Goal: Contribute content

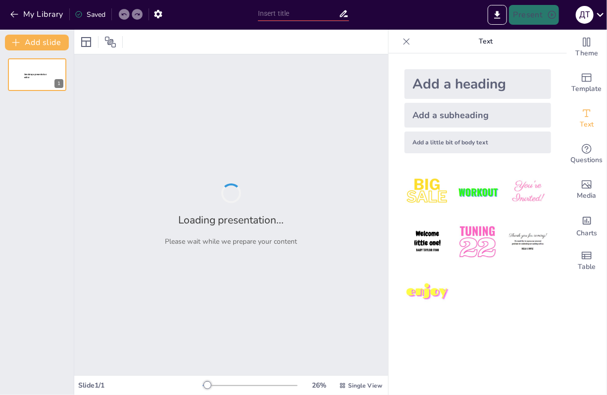
type input "Використання карт зоряного неба в астрономії"
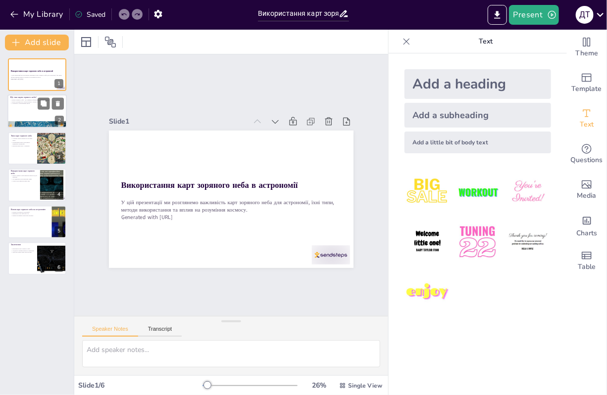
click at [17, 120] on div at bounding box center [36, 112] width 59 height 34
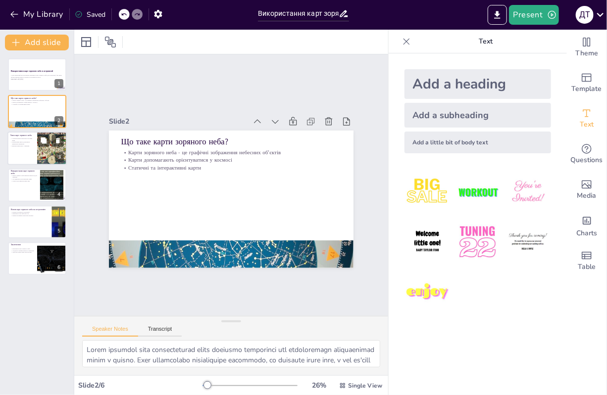
click at [21, 155] on div at bounding box center [36, 149] width 59 height 34
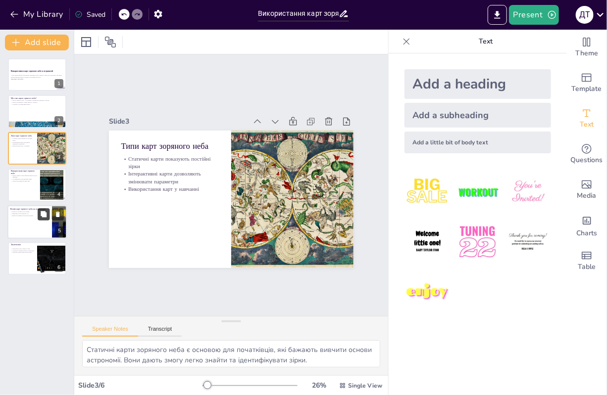
click at [39, 213] on button at bounding box center [44, 214] width 12 height 12
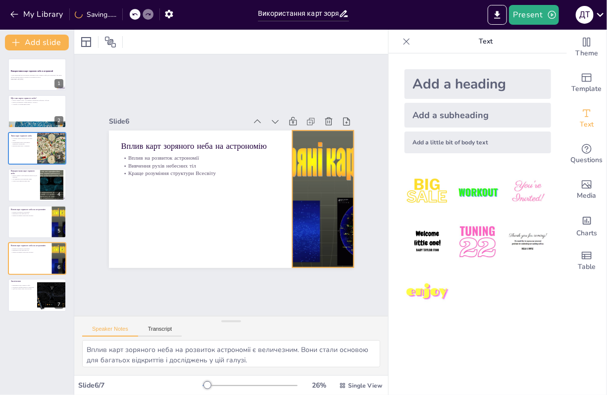
click at [286, 209] on div at bounding box center [217, 277] width 138 height 184
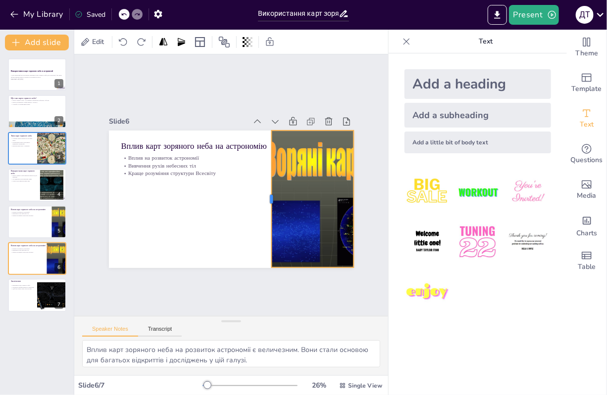
drag, startPoint x: 284, startPoint y: 197, endPoint x: 263, endPoint y: 200, distance: 21.0
click at [263, 200] on div at bounding box center [206, 215] width 133 height 50
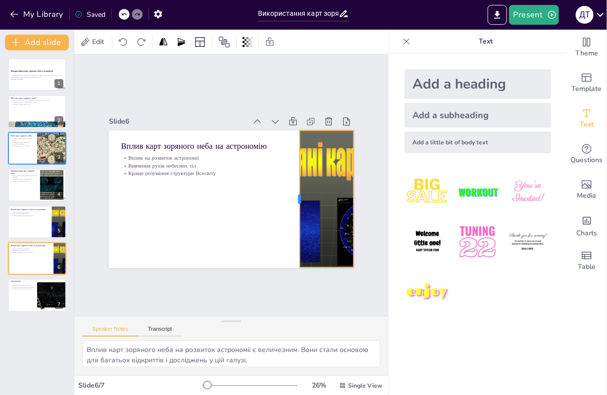
drag, startPoint x: 263, startPoint y: 200, endPoint x: 291, endPoint y: 196, distance: 28.5
click at [291, 218] on div at bounding box center [244, 249] width 129 height 63
click at [152, 96] on icon at bounding box center [146, 90] width 13 height 13
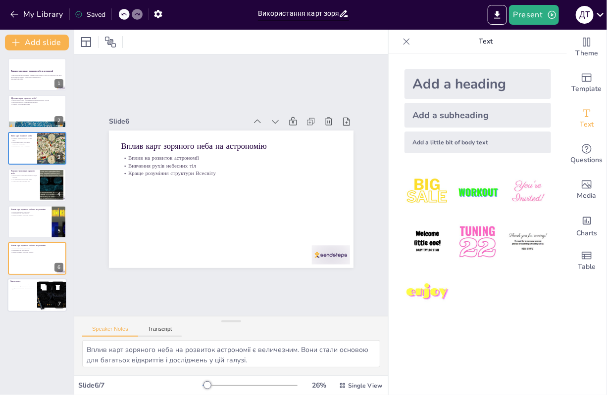
click at [27, 286] on p "Допомога професіоналам та аматорам" at bounding box center [22, 287] width 24 height 2
type textarea "Важливість карт зоряного неба не можна переоцінити. Вони є основним інструменто…"
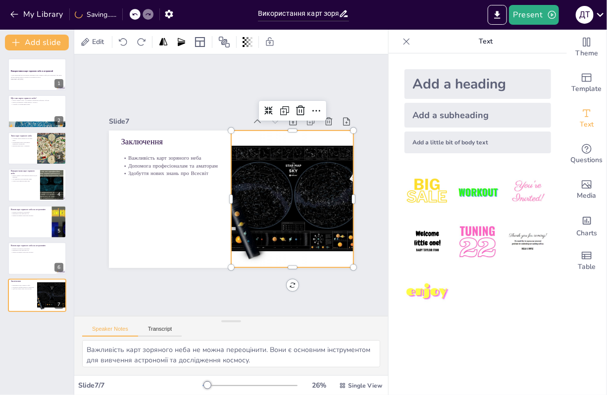
click at [284, 189] on div at bounding box center [211, 245] width 158 height 222
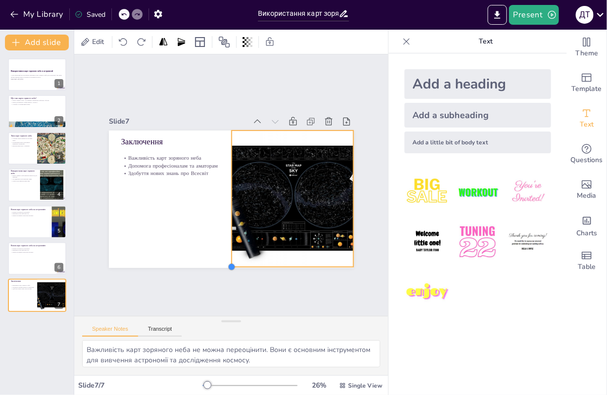
click at [274, 257] on div at bounding box center [279, 251] width 11 height 11
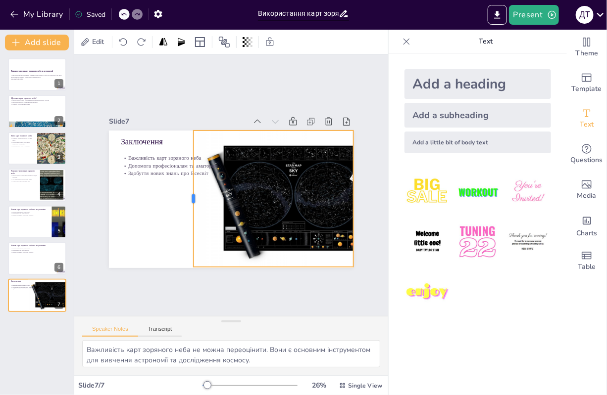
drag, startPoint x: 224, startPoint y: 196, endPoint x: 186, endPoint y: 198, distance: 38.2
click at [186, 198] on div at bounding box center [191, 203] width 22 height 137
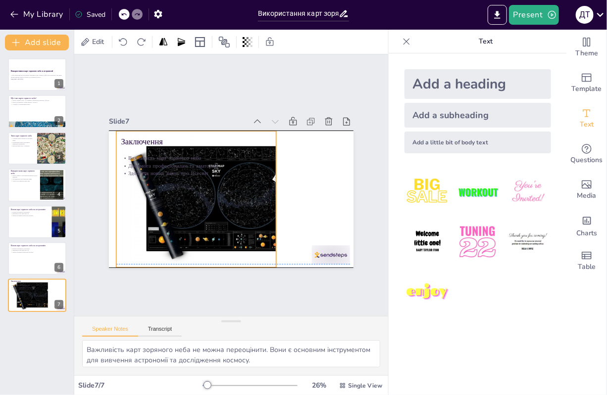
drag, startPoint x: 275, startPoint y: 195, endPoint x: 231, endPoint y: 194, distance: 44.1
click at [231, 194] on div at bounding box center [242, 167] width 240 height 194
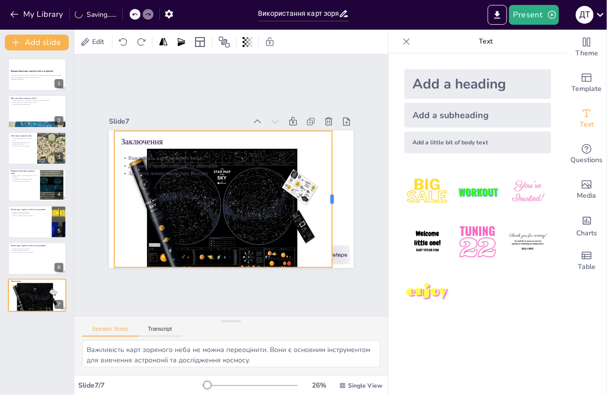
drag, startPoint x: 267, startPoint y: 194, endPoint x: 325, endPoint y: 190, distance: 58.0
click at [263, 267] on div at bounding box center [196, 285] width 136 height 36
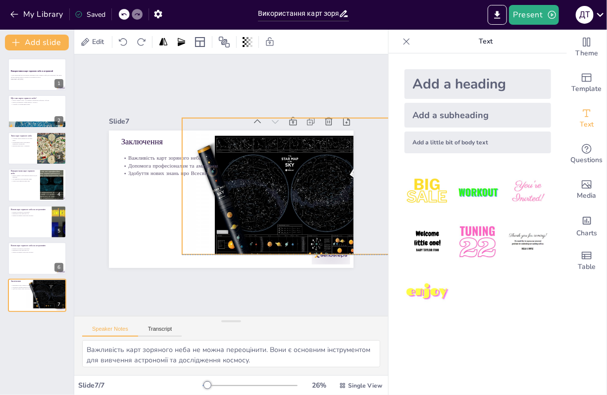
drag, startPoint x: 247, startPoint y: 218, endPoint x: 315, endPoint y: 202, distance: 69.6
click at [315, 202] on div at bounding box center [243, 243] width 237 height 268
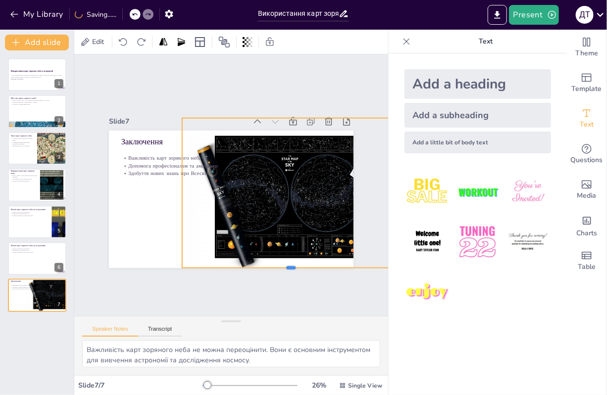
drag, startPoint x: 281, startPoint y: 251, endPoint x: 281, endPoint y: 264, distance: 12.9
click at [148, 264] on div at bounding box center [145, 245] width 8 height 218
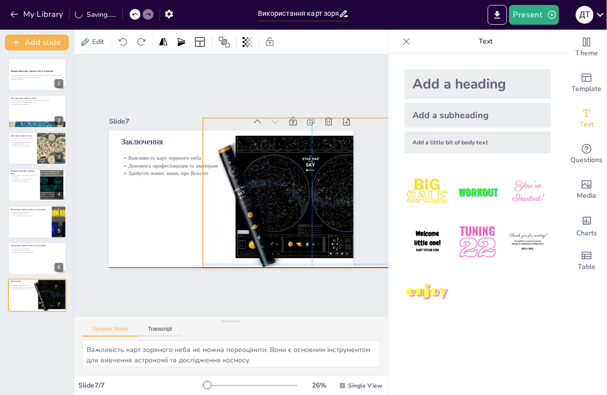
drag, startPoint x: 271, startPoint y: 231, endPoint x: 290, endPoint y: 231, distance: 19.8
click at [284, 231] on div at bounding box center [152, 197] width 261 height 221
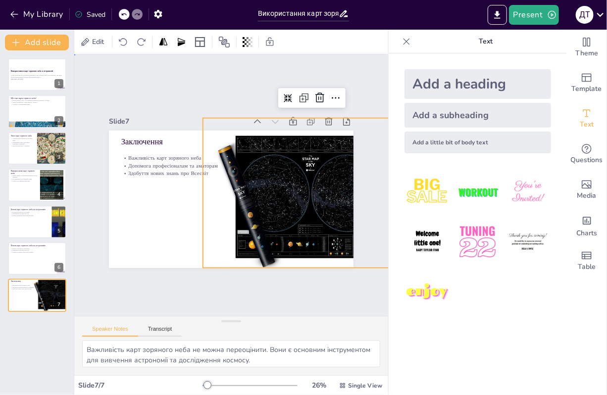
click at [340, 278] on div "Slide 1 Використання карт зоряного неба в астрономії У цій презентації ми розгл…" at bounding box center [231, 184] width 293 height 339
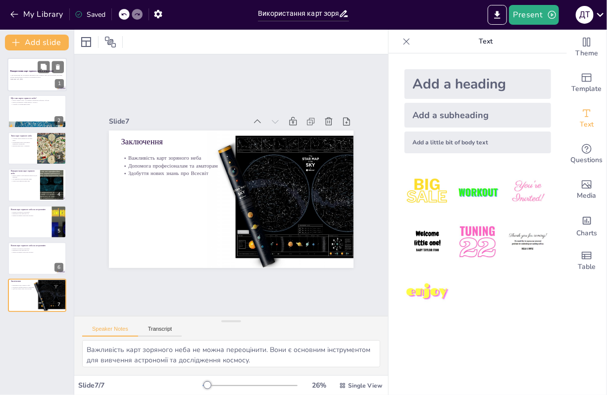
click at [41, 85] on div at bounding box center [36, 75] width 59 height 34
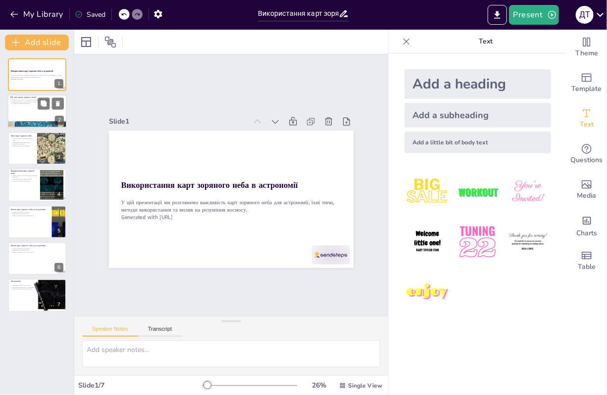
click at [47, 117] on div at bounding box center [36, 112] width 59 height 34
type textarea "Lorem ipsumdol sita consecteturad elits doeiusmo temporinci utl etdoloremagn al…"
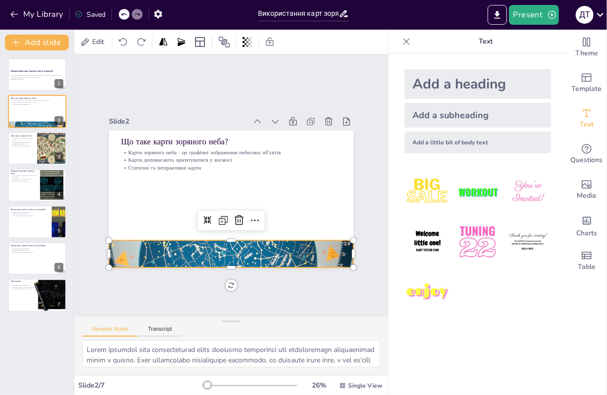
click at [235, 232] on div at bounding box center [238, 117] width 265 height 230
click at [582, 79] on icon "Add ready made slides" at bounding box center [586, 78] width 12 height 12
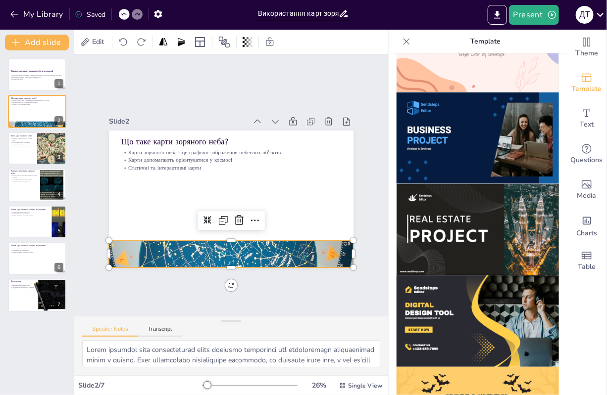
scroll to position [916, 0]
